Goal: Check status: Check status

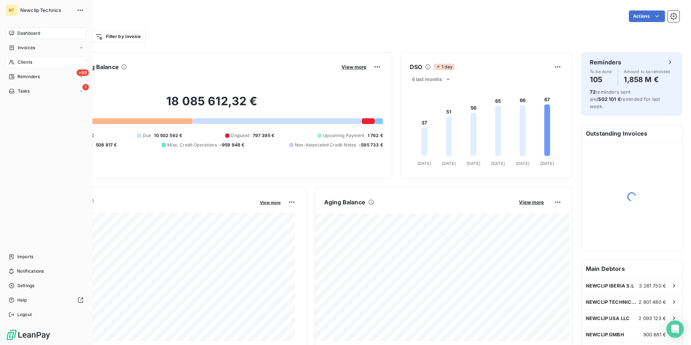
click at [31, 61] on span "Clients" at bounding box center [25, 62] width 14 height 7
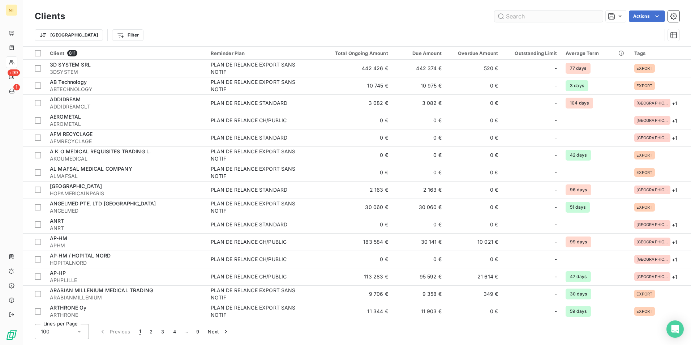
click at [517, 20] on input "text" at bounding box center [548, 16] width 108 height 12
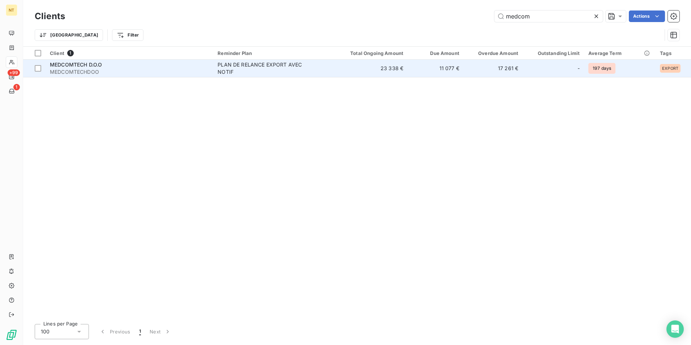
type input "medcom"
click at [360, 65] on td "23 338 €" at bounding box center [370, 68] width 75 height 17
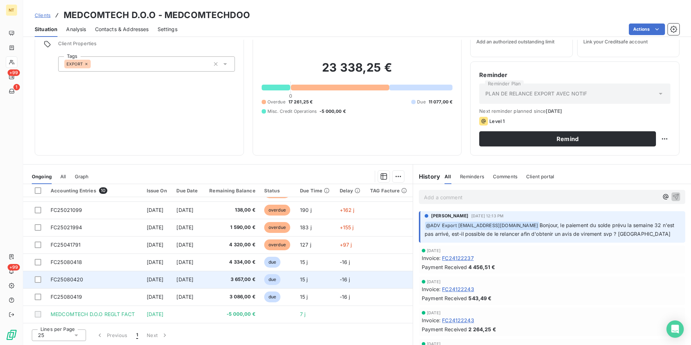
scroll to position [51, 0]
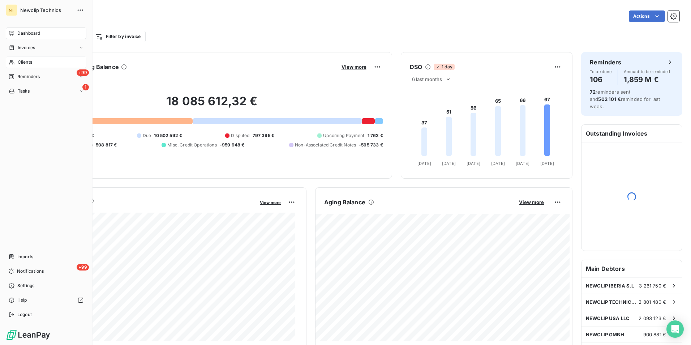
click at [21, 61] on span "Clients" at bounding box center [25, 62] width 14 height 7
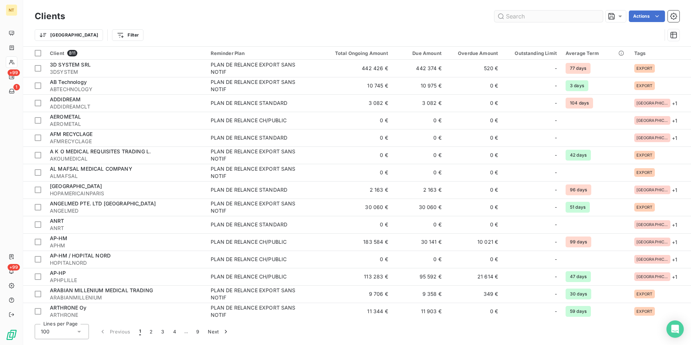
click at [511, 17] on input "text" at bounding box center [548, 16] width 108 height 12
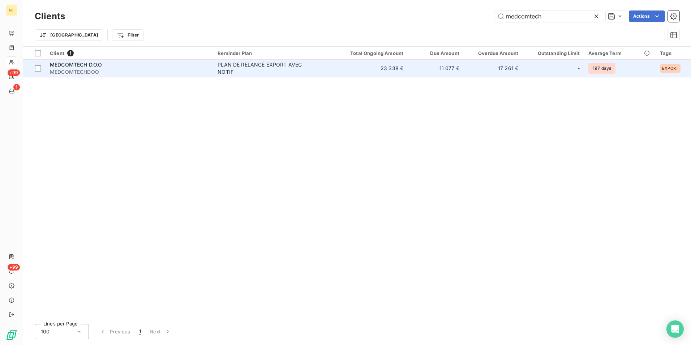
type input "medcomtech"
click at [286, 67] on div "PLAN DE RELANCE EXPORT AVEC NOTIF" at bounding box center [263, 68] width 90 height 14
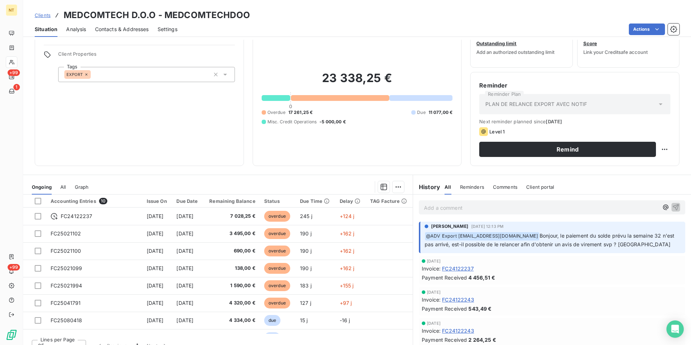
scroll to position [33, 0]
